Goal: Transaction & Acquisition: Purchase product/service

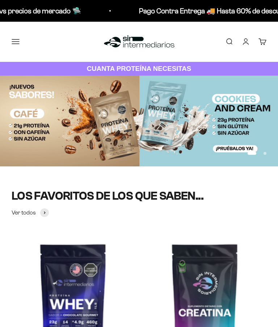
scroll to position [72, 0]
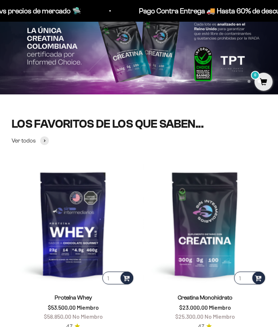
click at [81, 243] on img at bounding box center [73, 224] width 123 height 123
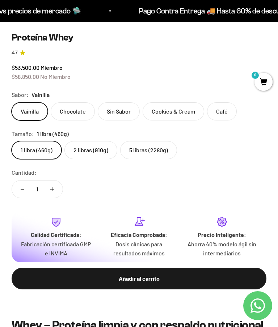
scroll to position [355, 0]
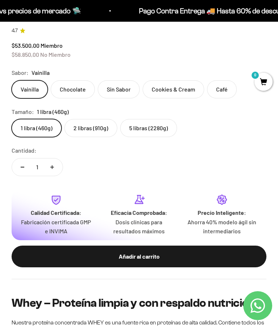
click at [159, 124] on label "5 libras (2280g)" at bounding box center [148, 128] width 57 height 18
click at [12, 119] on input "5 libras (2280g)" at bounding box center [11, 119] width 0 height 0
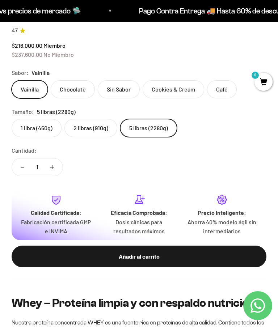
scroll to position [0, 2507]
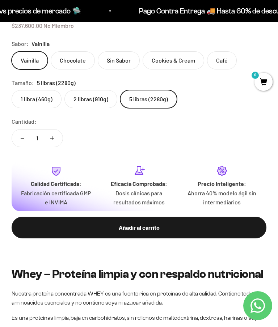
click at [169, 228] on div "Añadir al carrito" at bounding box center [139, 227] width 226 height 9
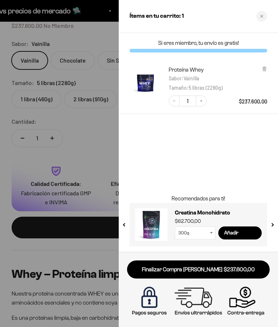
click at [233, 269] on link "Finalizar Compra [PERSON_NAME] $237.600,00" at bounding box center [198, 269] width 143 height 18
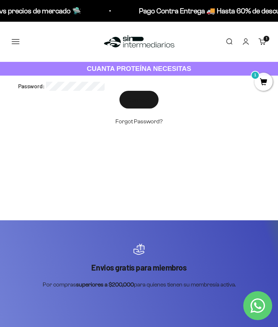
click at [143, 104] on input "Connect" at bounding box center [138, 100] width 39 height 18
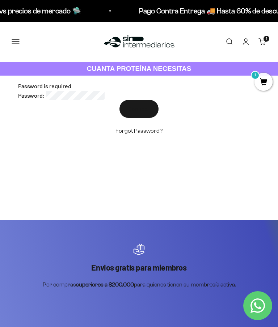
click at [150, 87] on div "Password is required" at bounding box center [139, 85] width 242 height 9
click at [145, 107] on input "Connect" at bounding box center [138, 109] width 39 height 18
click at [261, 44] on link "Carrito 1 artículo 1" at bounding box center [262, 42] width 8 height 8
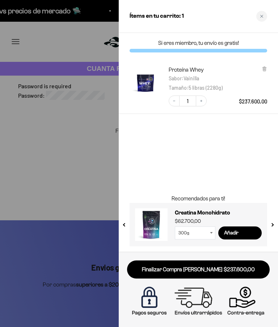
click at [96, 165] on div at bounding box center [139, 163] width 278 height 327
